Goal: Task Accomplishment & Management: Manage account settings

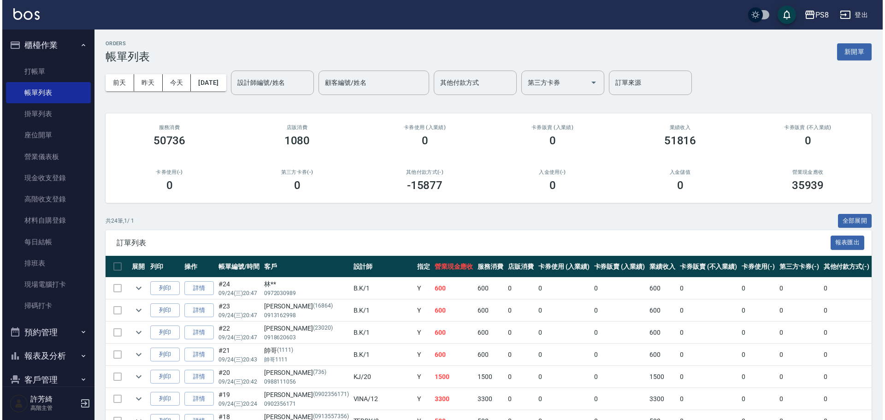
scroll to position [230, 0]
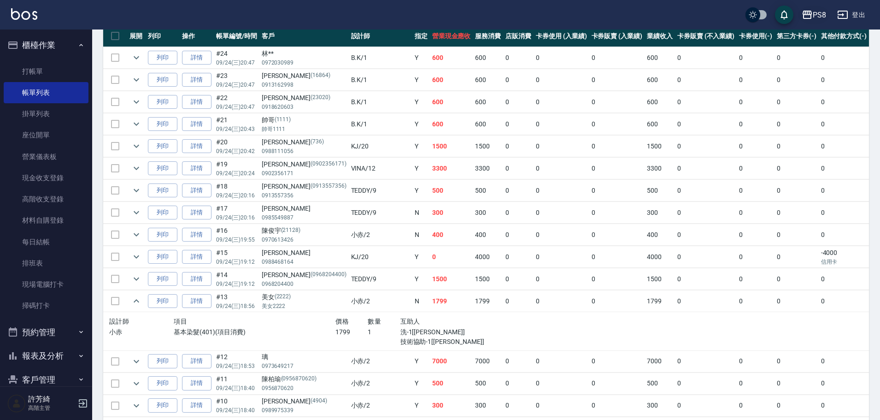
click at [827, 14] on button "PS8" at bounding box center [814, 15] width 32 height 19
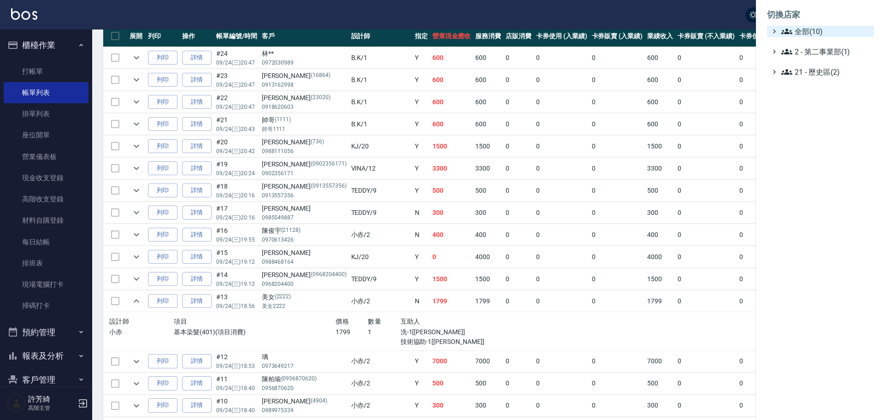
click at [809, 29] on span "全部(10)" at bounding box center [825, 31] width 89 height 11
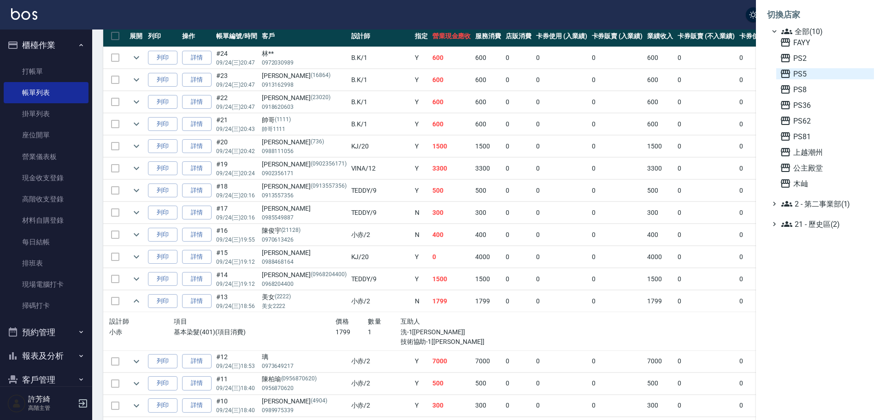
click at [803, 75] on span "PS5" at bounding box center [825, 73] width 90 height 11
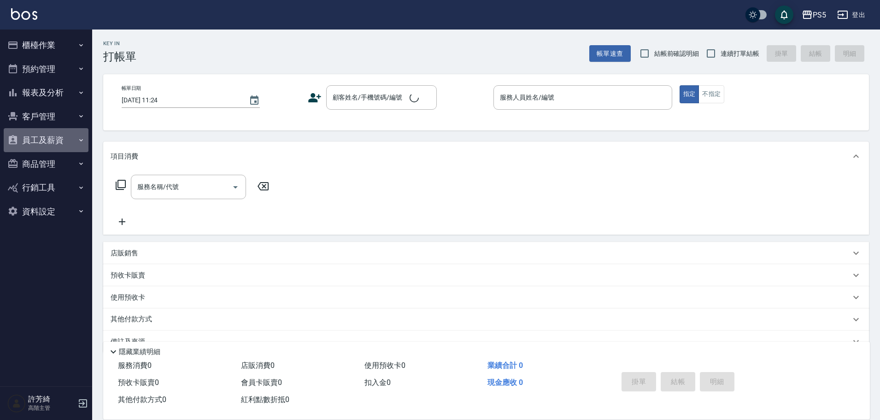
click at [48, 141] on button "員工及薪資" at bounding box center [46, 140] width 85 height 24
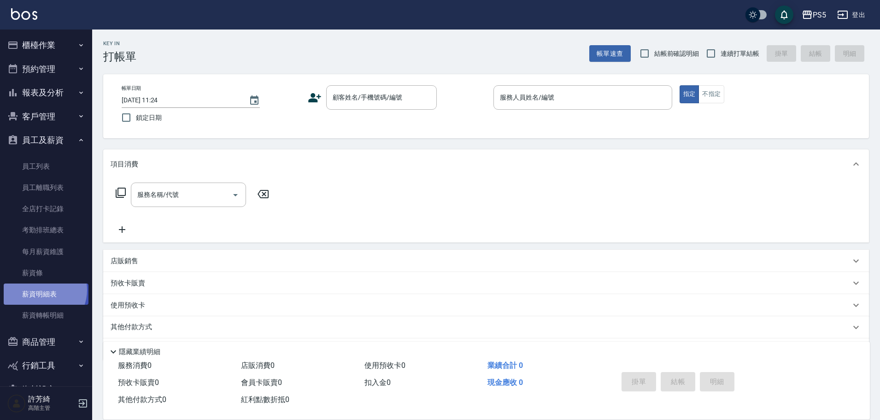
click at [42, 290] on link "薪資明細表" at bounding box center [46, 293] width 85 height 21
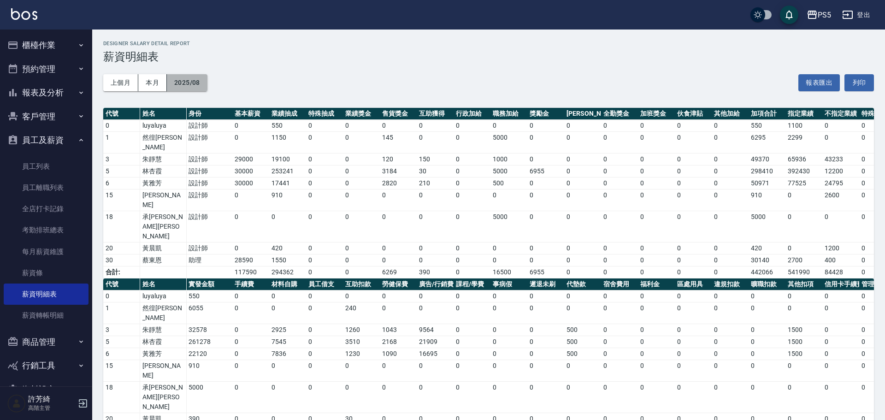
click at [191, 77] on button "2025/08" at bounding box center [187, 82] width 41 height 17
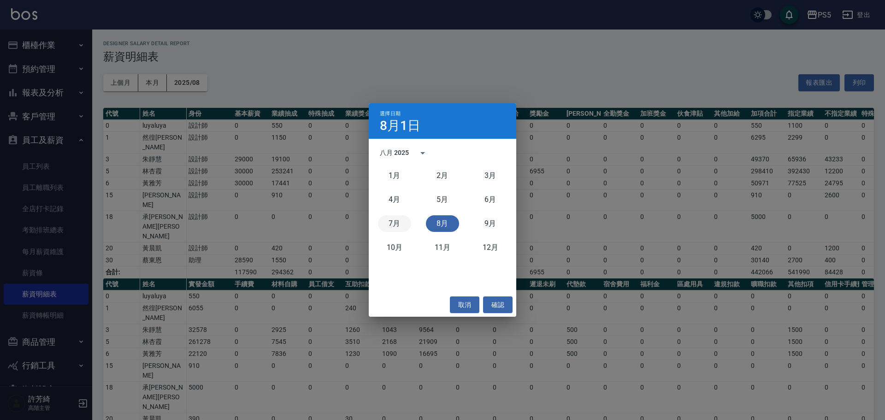
click at [393, 227] on button "7月" at bounding box center [394, 223] width 33 height 17
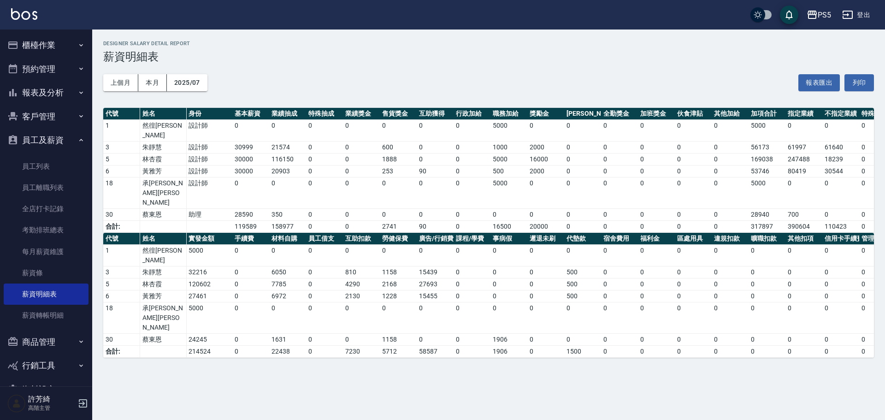
click at [31, 21] on link at bounding box center [24, 14] width 26 height 13
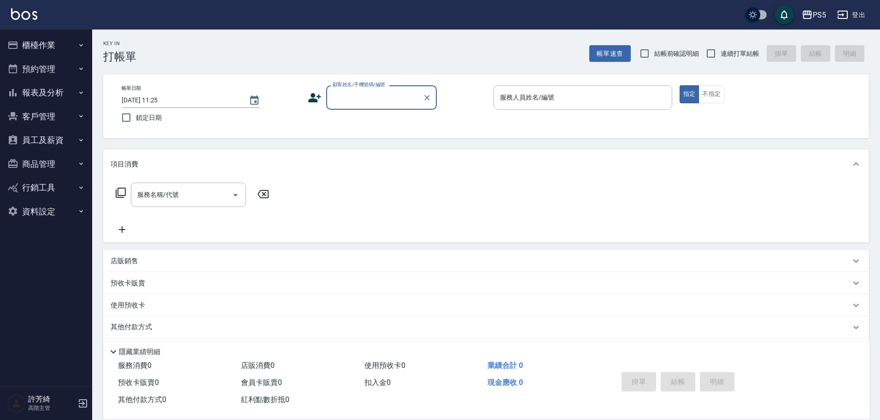
click at [25, 18] on img at bounding box center [24, 14] width 26 height 12
click at [45, 143] on button "員工及薪資" at bounding box center [46, 140] width 85 height 24
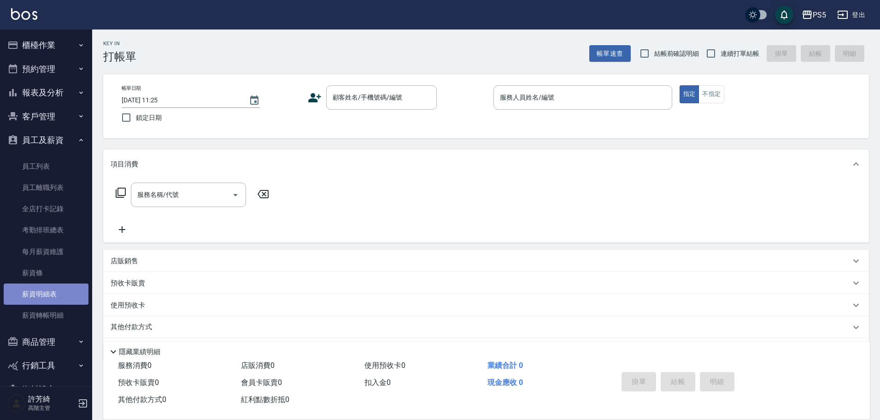
click at [59, 299] on link "薪資明細表" at bounding box center [46, 293] width 85 height 21
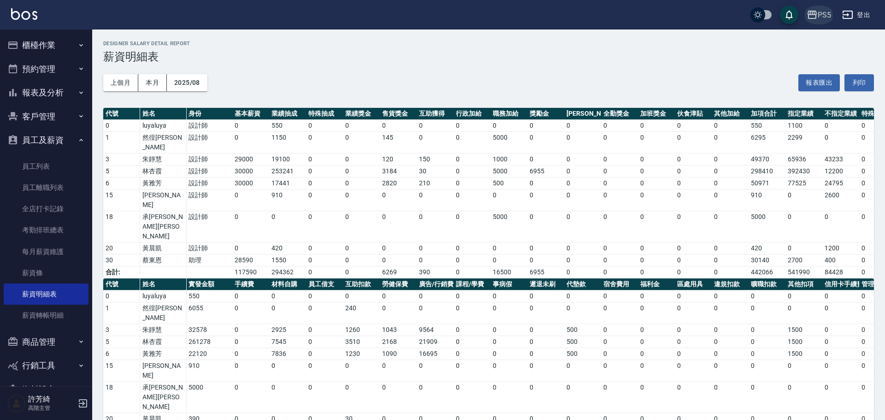
click at [823, 20] on div "PS5" at bounding box center [823, 15] width 13 height 12
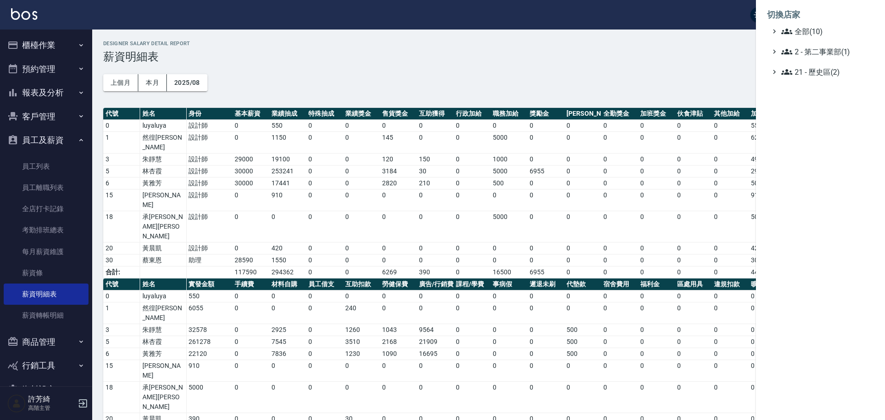
click at [327, 79] on div at bounding box center [442, 210] width 885 height 420
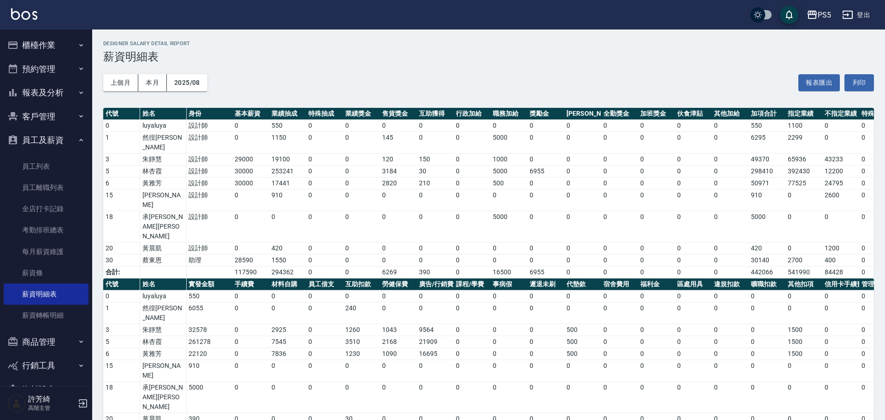
click at [822, 4] on div "PS5 登出" at bounding box center [442, 14] width 885 height 29
click at [823, 15] on div "PS5" at bounding box center [823, 15] width 13 height 12
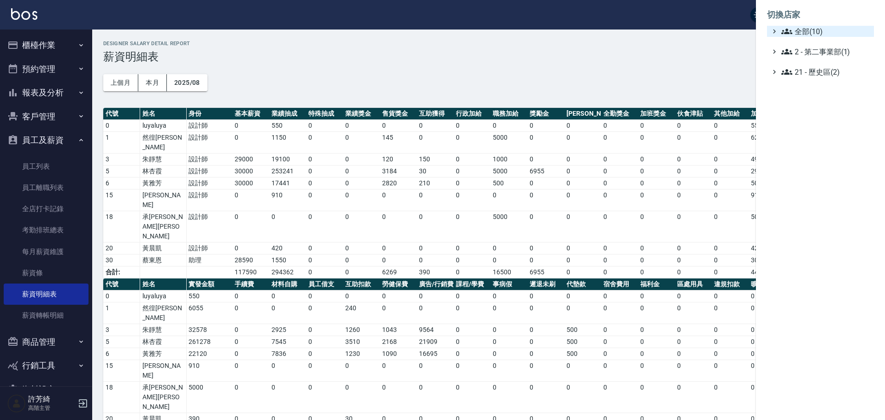
click at [826, 31] on span "全部(10)" at bounding box center [825, 31] width 89 height 11
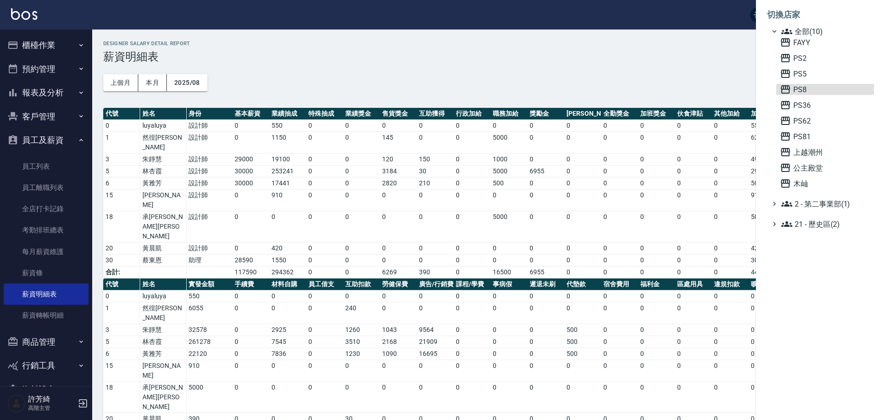
drag, startPoint x: 792, startPoint y: 88, endPoint x: 712, endPoint y: 85, distance: 79.8
click at [793, 88] on span "PS8" at bounding box center [825, 89] width 90 height 11
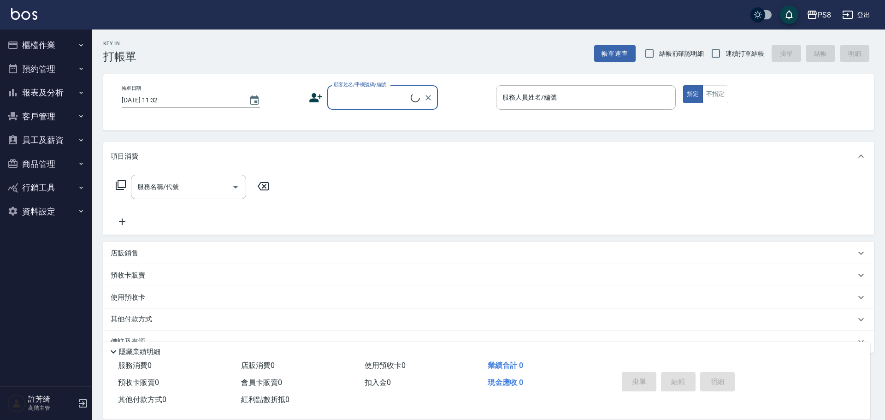
click at [51, 137] on button "員工及薪資" at bounding box center [46, 140] width 85 height 24
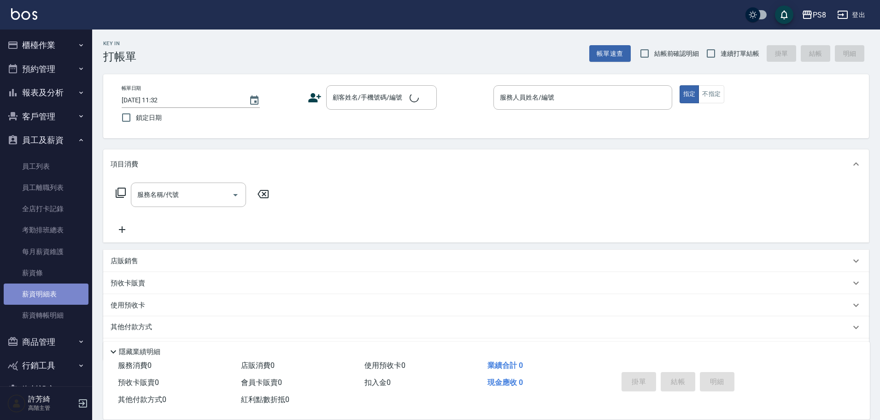
click at [53, 290] on link "薪資明細表" at bounding box center [46, 293] width 85 height 21
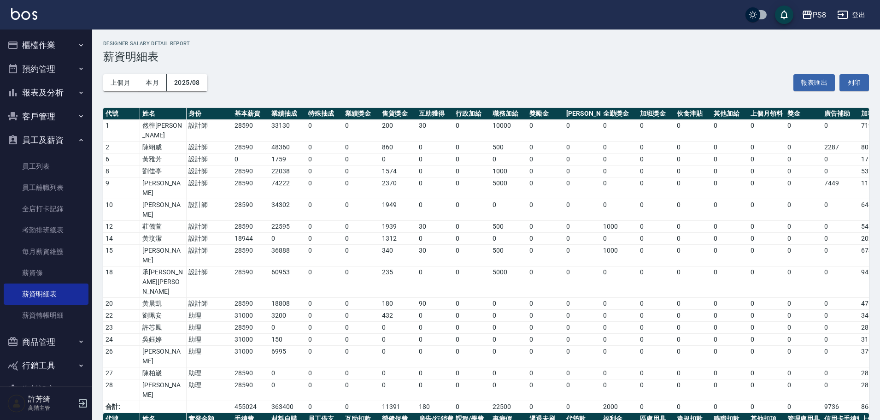
click at [46, 39] on button "櫃檯作業" at bounding box center [46, 45] width 85 height 24
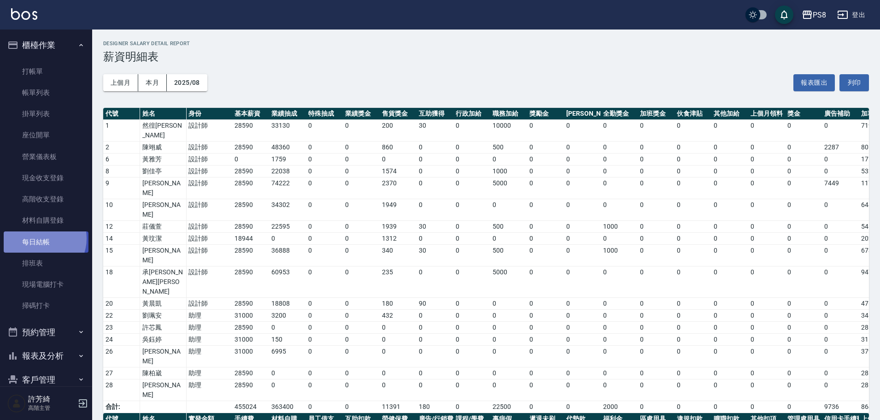
click at [41, 238] on link "每日結帳" at bounding box center [46, 241] width 85 height 21
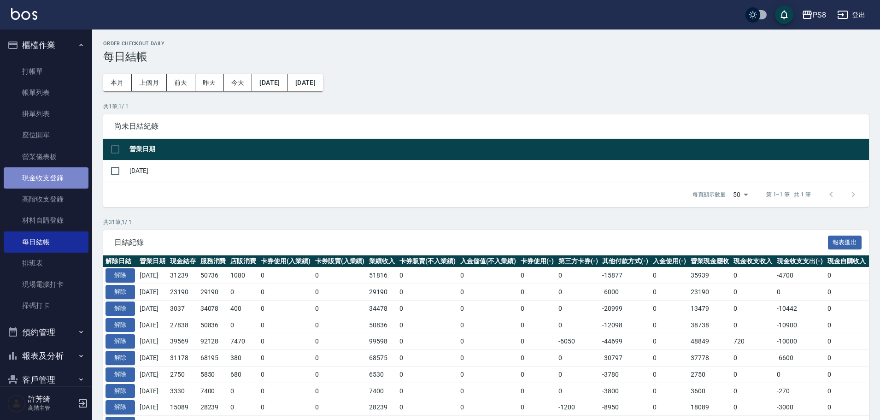
click at [55, 176] on link "現金收支登錄" at bounding box center [46, 177] width 85 height 21
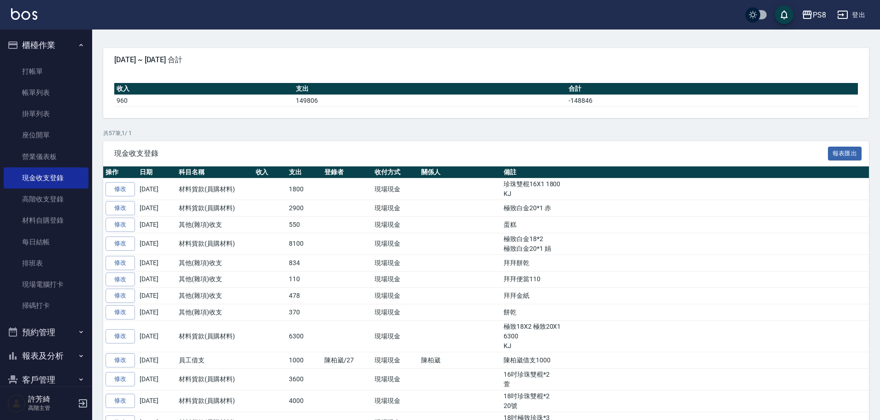
scroll to position [296, 0]
